Goal: Transaction & Acquisition: Purchase product/service

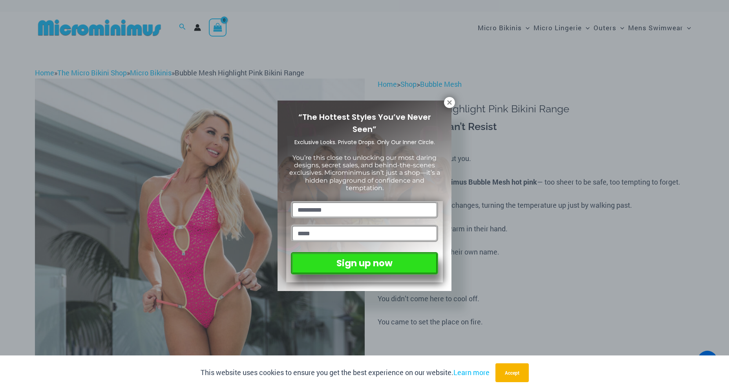
click at [318, 203] on input "text" at bounding box center [364, 209] width 147 height 17
type input "****"
click at [322, 232] on input "email" at bounding box center [364, 232] width 147 height 17
type input "**********"
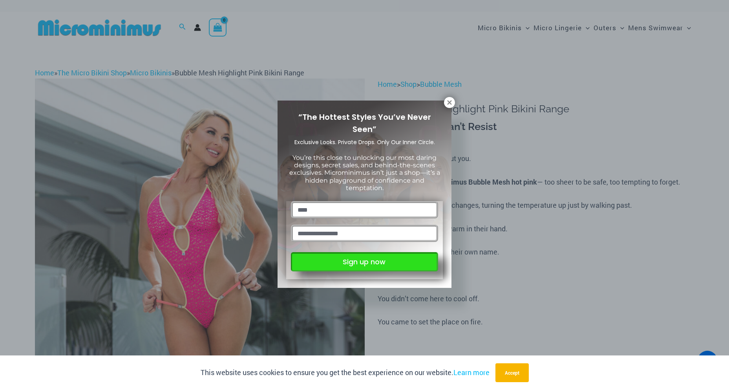
click at [350, 259] on button "Sign up now" at bounding box center [364, 261] width 147 height 19
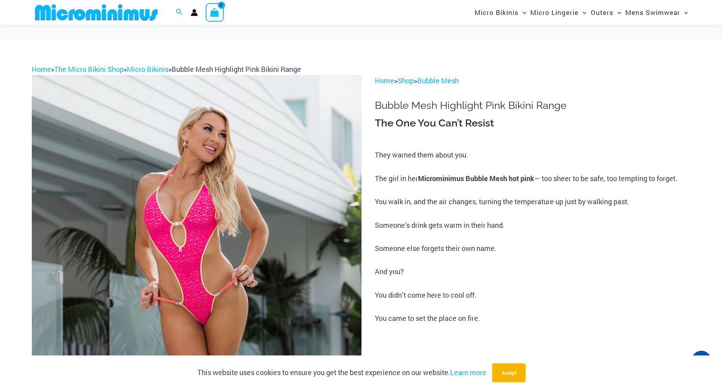
scroll to position [464, 0]
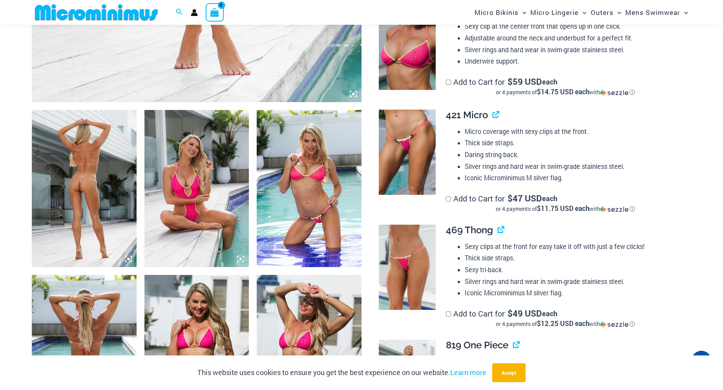
click at [131, 164] on img at bounding box center [84, 188] width 105 height 157
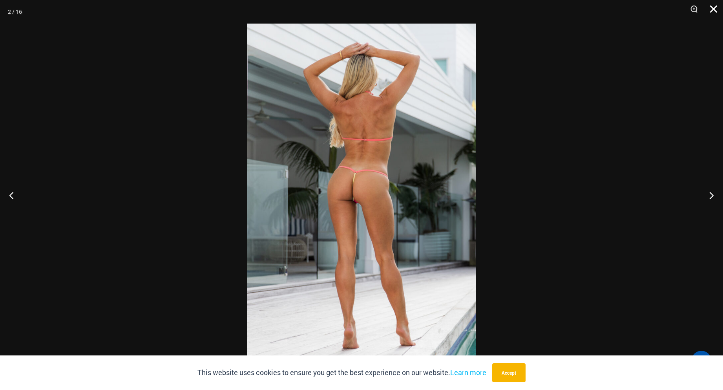
click at [712, 11] on button "Close" at bounding box center [711, 12] width 20 height 24
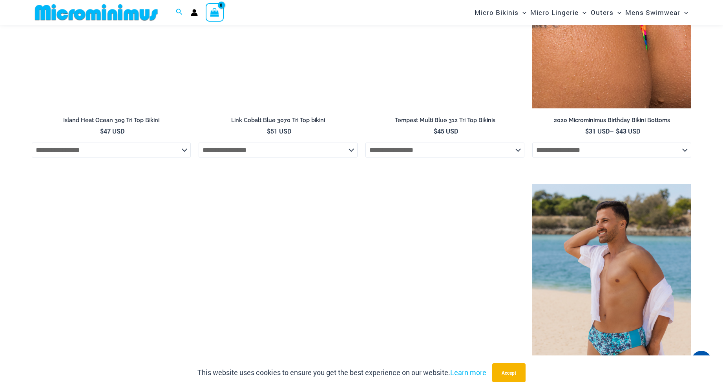
scroll to position [2347, 0]
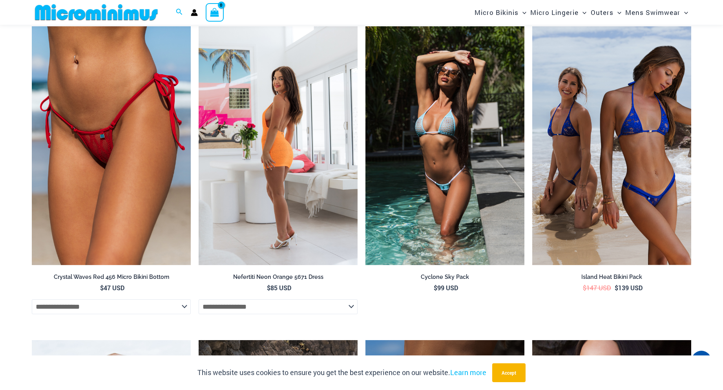
click at [275, 166] on img at bounding box center [278, 145] width 159 height 239
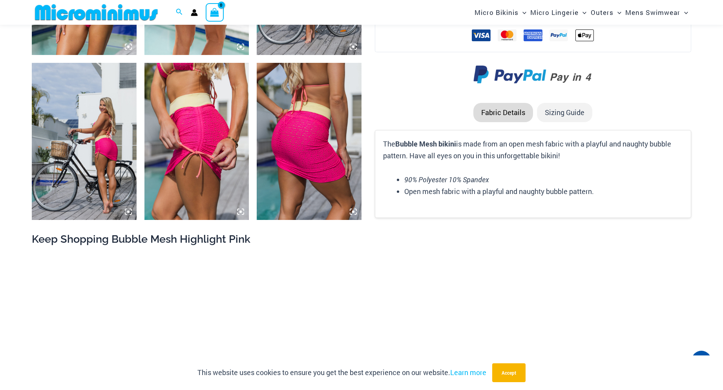
scroll to position [0, 0]
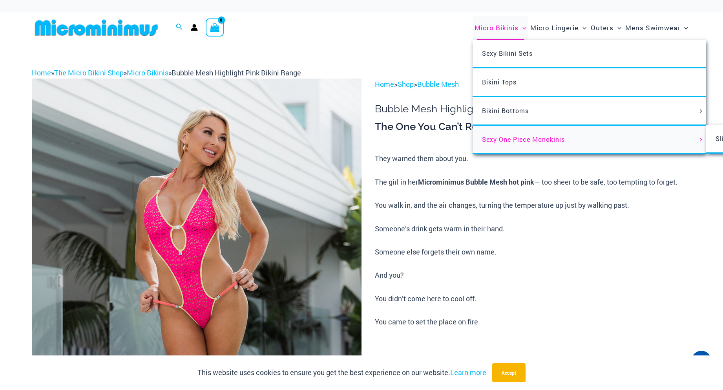
click at [549, 137] on span "Sexy One Piece Monokinis" at bounding box center [523, 139] width 83 height 8
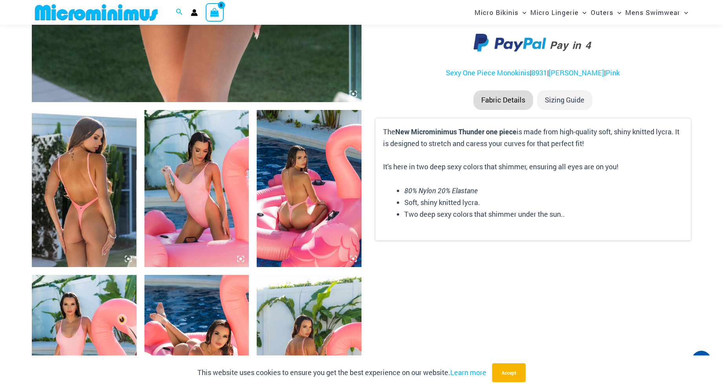
scroll to position [471, 0]
click at [125, 254] on img at bounding box center [84, 188] width 105 height 157
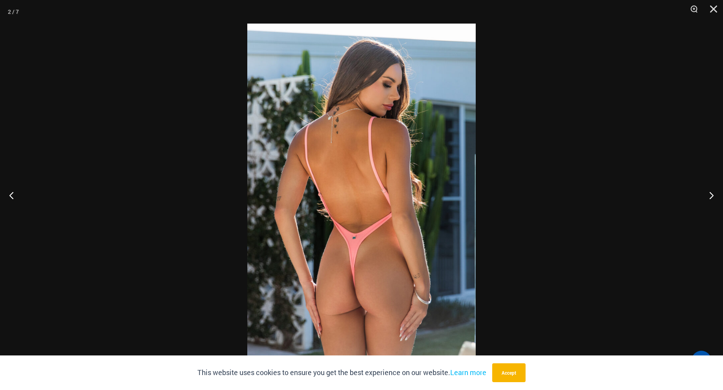
click at [125, 254] on div at bounding box center [361, 195] width 723 height 390
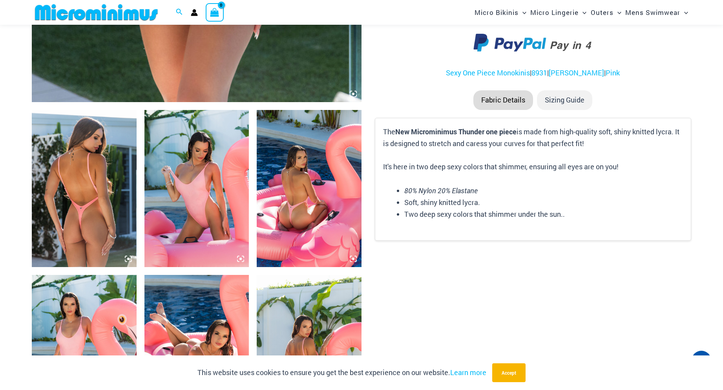
click at [111, 184] on img at bounding box center [84, 188] width 105 height 157
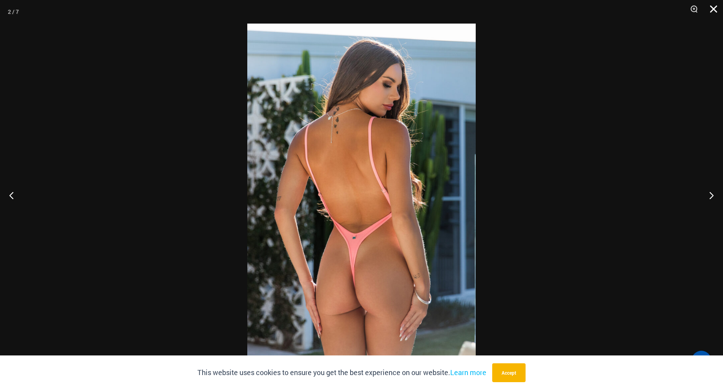
click at [710, 10] on button "Close" at bounding box center [711, 12] width 20 height 24
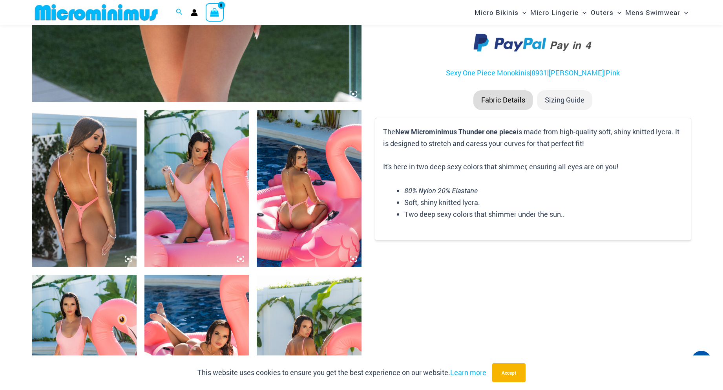
scroll to position [0, 0]
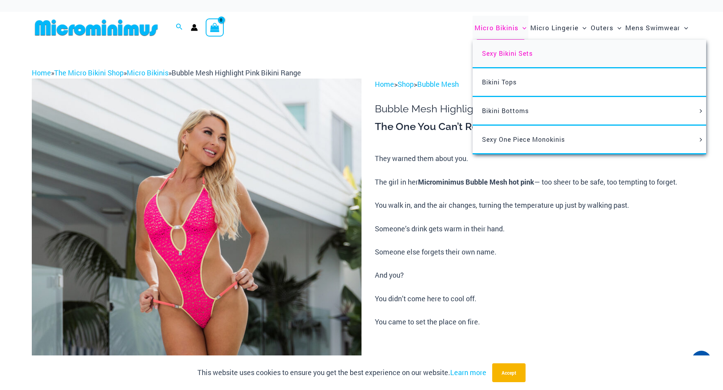
click at [503, 50] on span "Sexy Bikini Sets" at bounding box center [507, 53] width 51 height 8
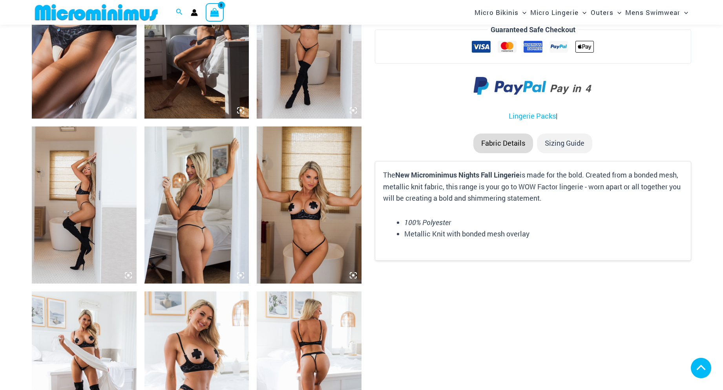
click at [198, 211] on img at bounding box center [196, 204] width 105 height 157
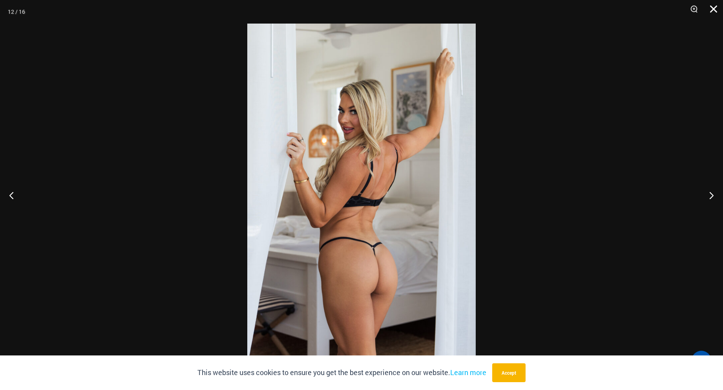
click at [710, 7] on button "Close" at bounding box center [711, 12] width 20 height 24
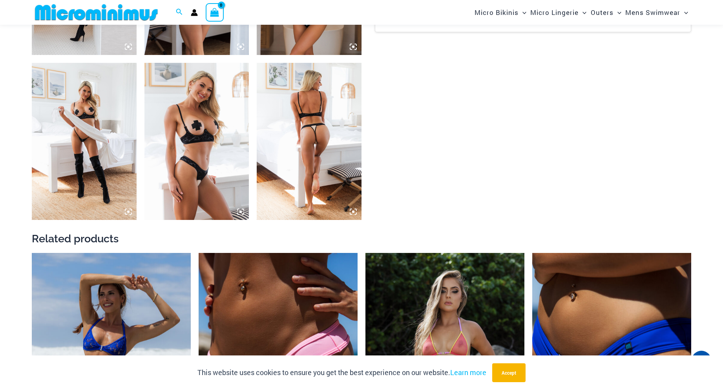
scroll to position [1405, 0]
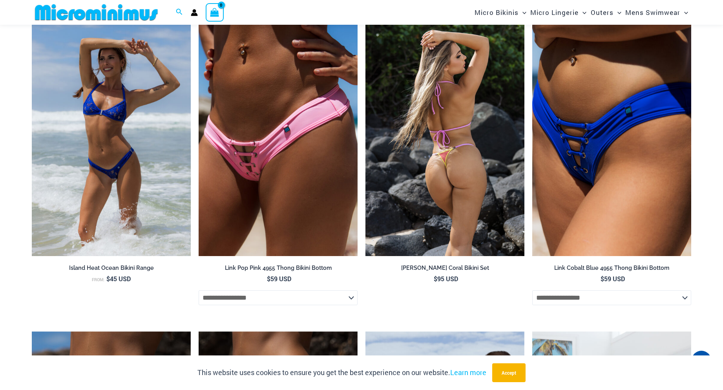
click at [443, 162] on img at bounding box center [444, 136] width 159 height 239
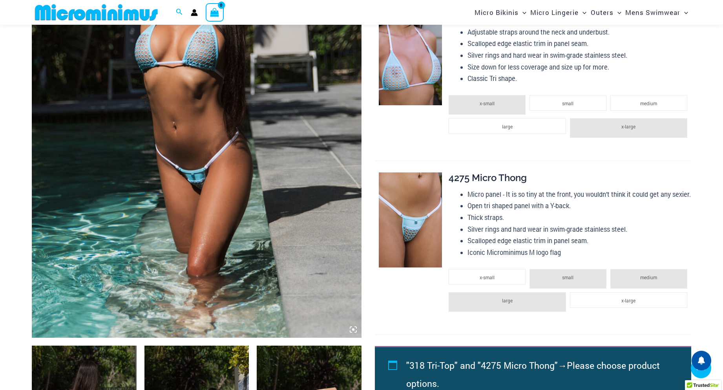
scroll to position [235, 0]
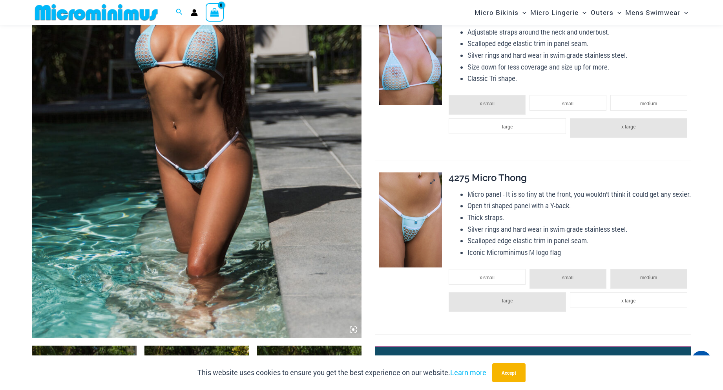
click at [422, 258] on img at bounding box center [410, 219] width 63 height 95
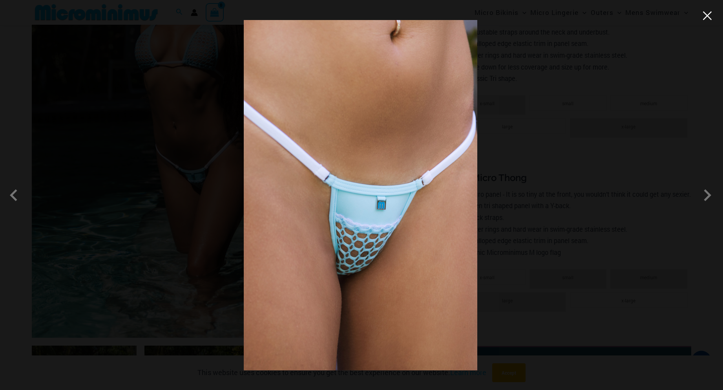
click at [710, 18] on button "Close" at bounding box center [707, 16] width 12 height 12
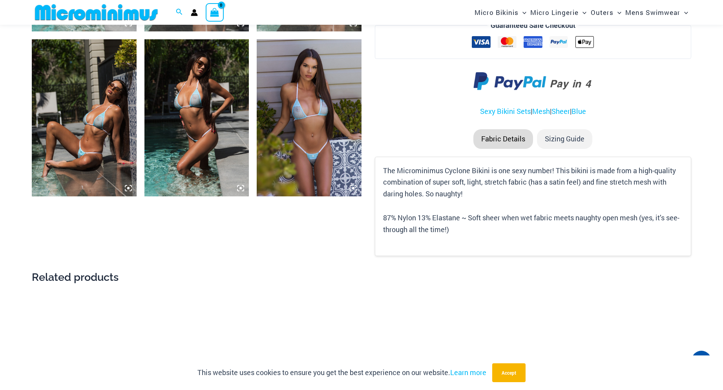
scroll to position [464, 0]
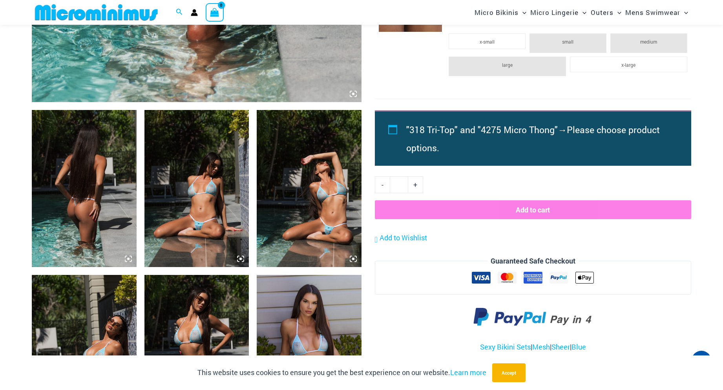
click at [114, 204] on img at bounding box center [84, 188] width 105 height 157
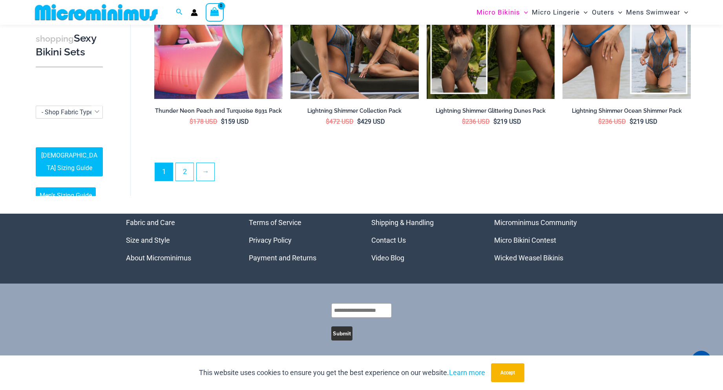
scroll to position [1686, 0]
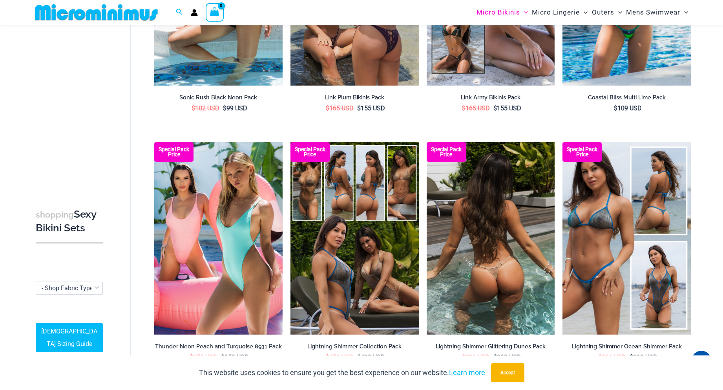
click at [472, 240] on img at bounding box center [490, 238] width 128 height 192
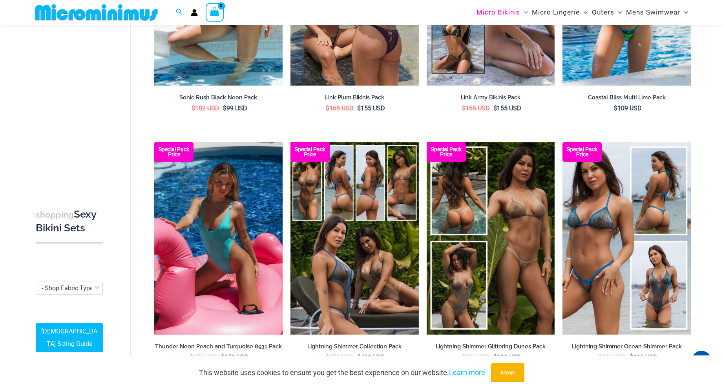
click at [180, 191] on img at bounding box center [218, 238] width 128 height 192
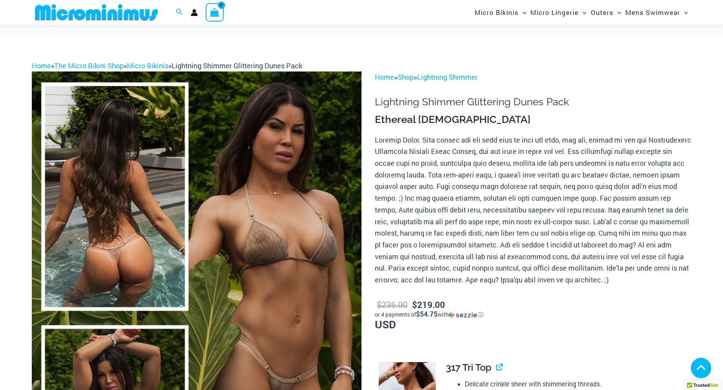
scroll to position [471, 0]
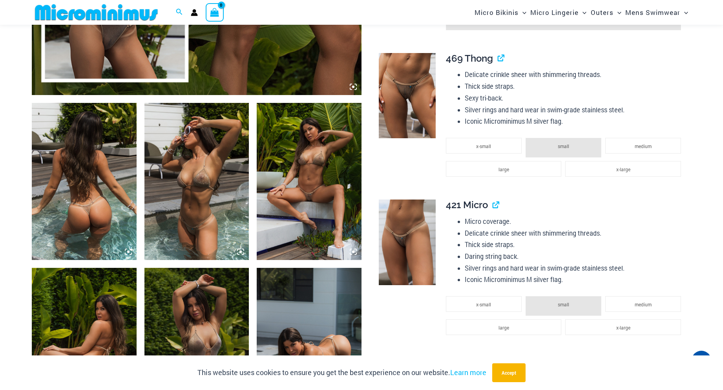
click at [322, 183] on img at bounding box center [309, 181] width 105 height 157
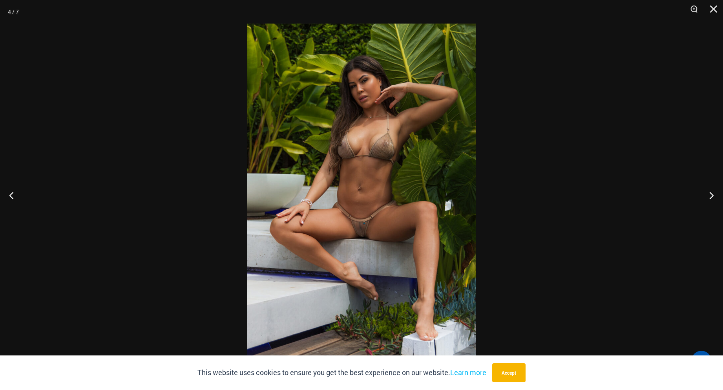
click at [401, 189] on img at bounding box center [361, 195] width 228 height 342
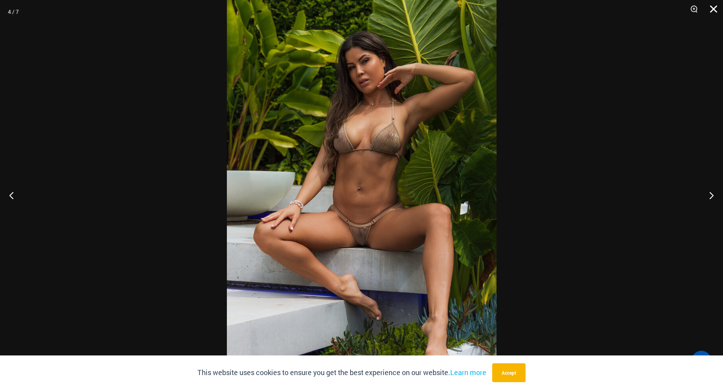
click at [710, 6] on button "Close" at bounding box center [711, 12] width 20 height 24
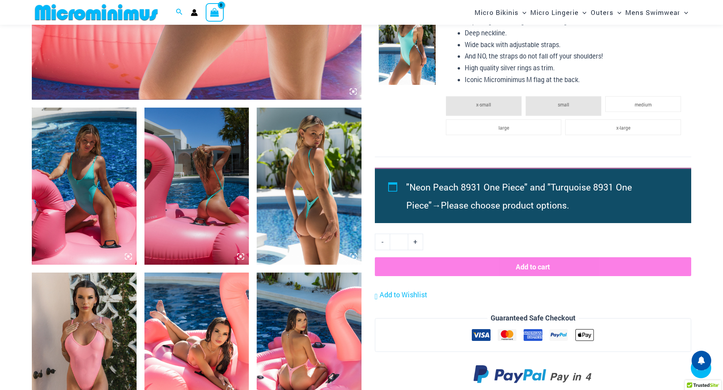
scroll to position [466, 0]
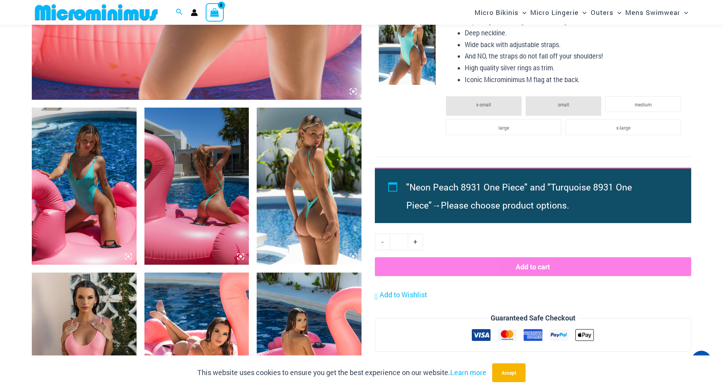
click at [354, 255] on icon at bounding box center [353, 256] width 7 height 7
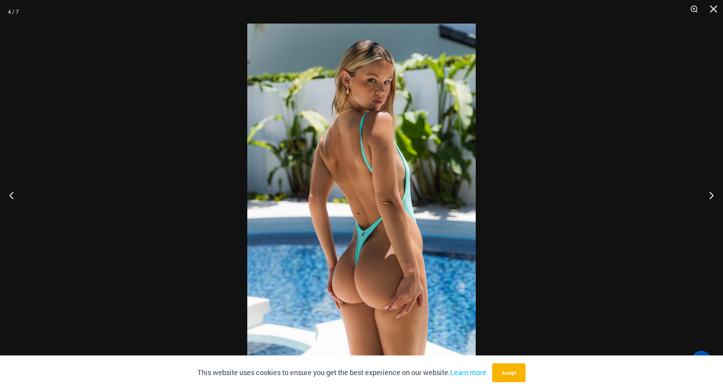
click at [419, 174] on img at bounding box center [361, 195] width 228 height 342
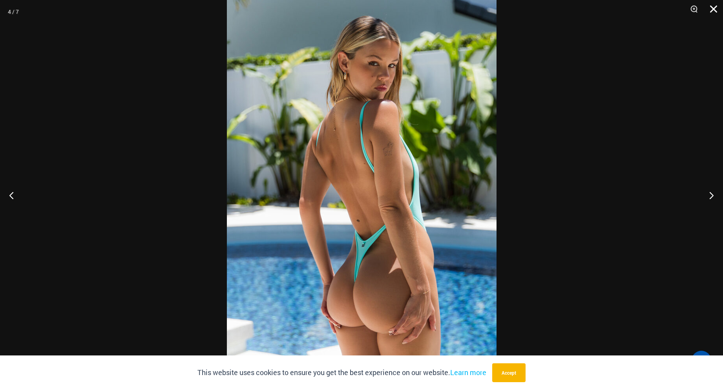
click at [709, 10] on button "Close" at bounding box center [711, 12] width 20 height 24
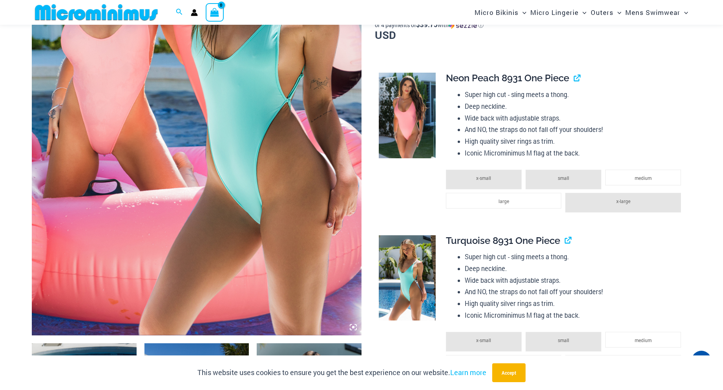
scroll to position [0, 0]
